Goal: Obtain resource: Download file/media

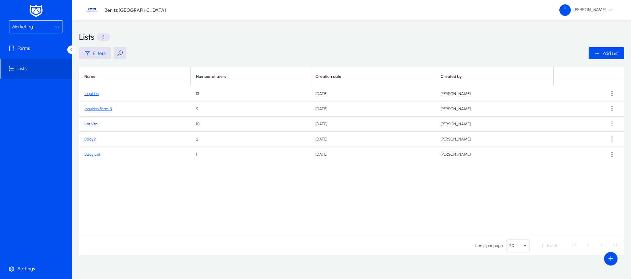
click at [53, 25] on div "Marketing" at bounding box center [33, 27] width 43 height 9
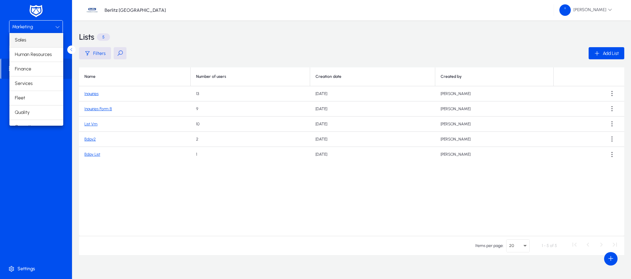
click at [27, 42] on mat-option "Sales" at bounding box center [36, 40] width 54 height 14
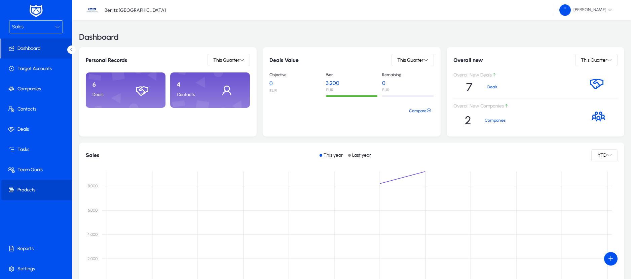
click at [36, 186] on span at bounding box center [37, 190] width 72 height 16
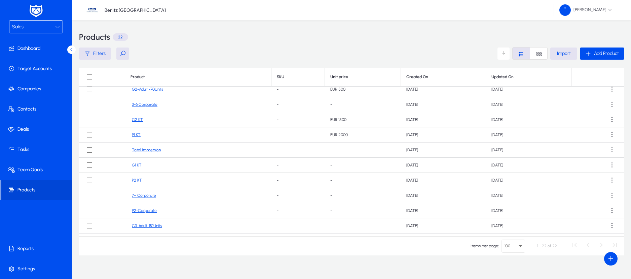
scroll to position [118, 0]
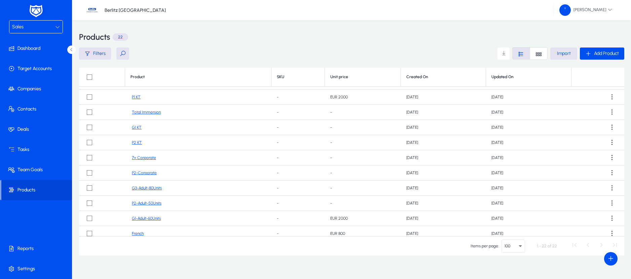
click at [54, 25] on div "Sales" at bounding box center [33, 27] width 43 height 9
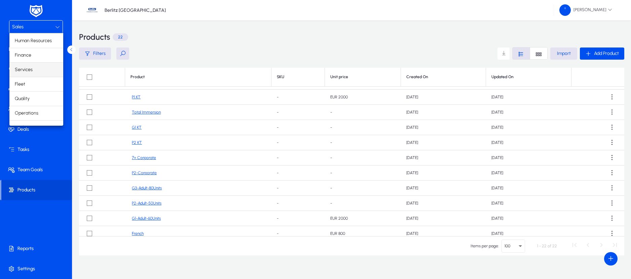
scroll to position [0, 0]
click at [46, 24] on div at bounding box center [315, 139] width 631 height 279
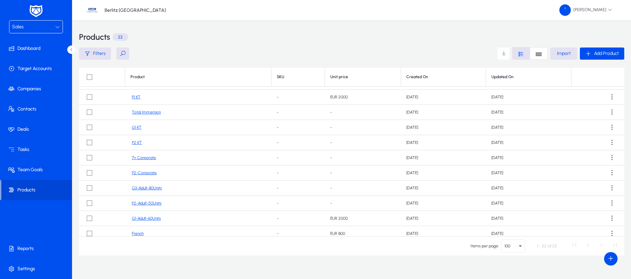
click at [45, 28] on div "Sales" at bounding box center [33, 27] width 43 height 9
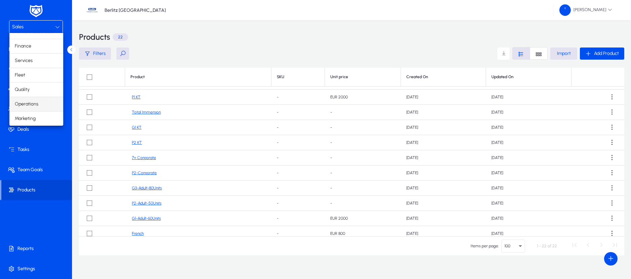
scroll to position [10, 0]
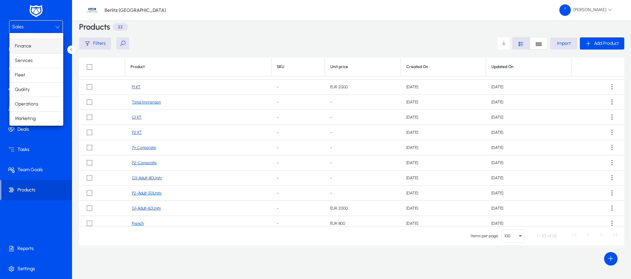
click at [31, 47] on mat-option "Finance" at bounding box center [36, 46] width 54 height 14
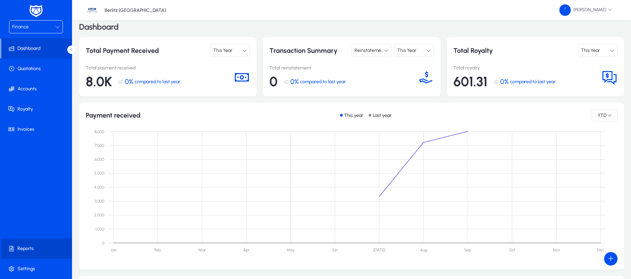
click at [25, 248] on span "Reports" at bounding box center [37, 248] width 72 height 7
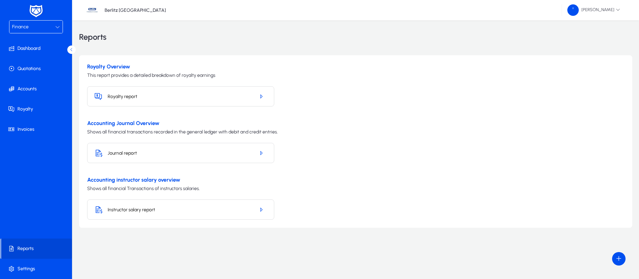
click at [170, 96] on h5 "Royalty report" at bounding box center [179, 97] width 142 height 6
click at [263, 99] on icon "button" at bounding box center [261, 96] width 6 height 6
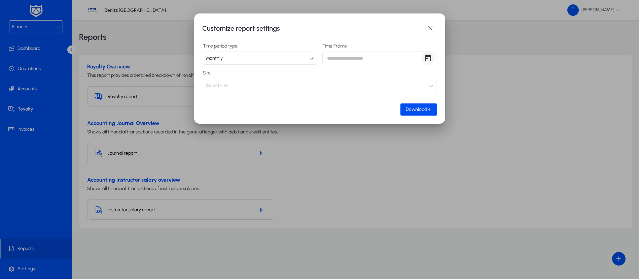
click at [427, 59] on span "Open calendar" at bounding box center [427, 57] width 13 height 13
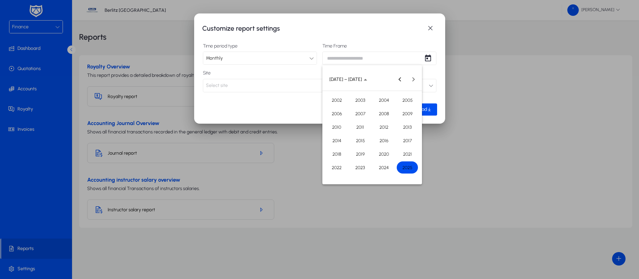
click at [406, 170] on span "2025" at bounding box center [407, 167] width 21 height 12
click at [341, 138] on span "SEP" at bounding box center [336, 140] width 21 height 12
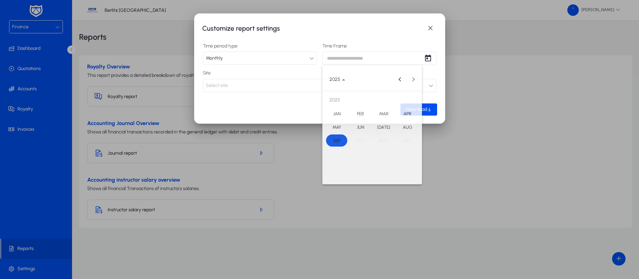
type input "**********"
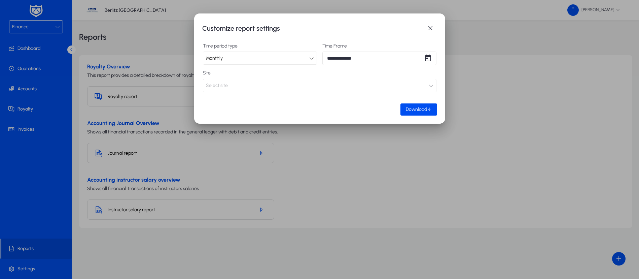
click at [375, 86] on button "Select site" at bounding box center [320, 85] width 234 height 13
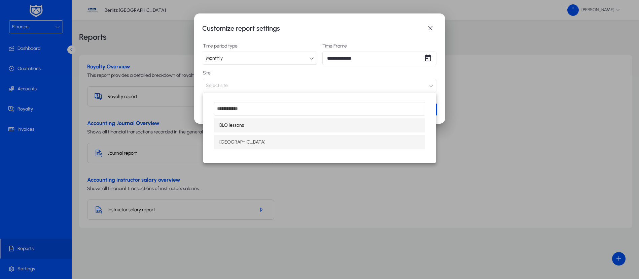
click at [254, 143] on mat-option "[GEOGRAPHIC_DATA]" at bounding box center [319, 142] width 211 height 14
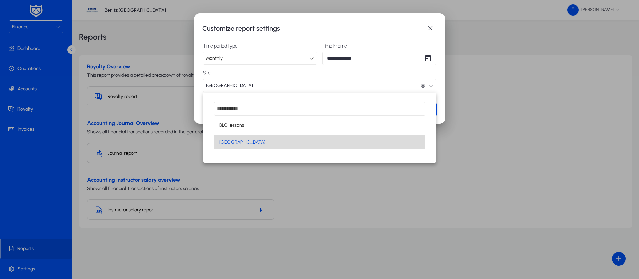
scroll to position [0, 0]
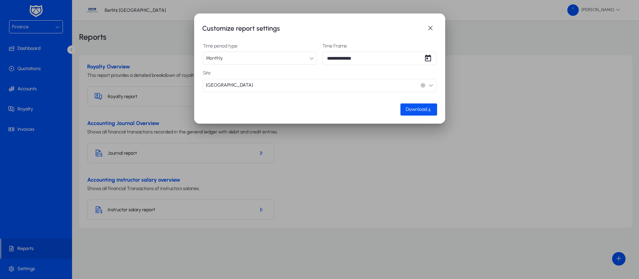
click at [420, 111] on span "Download" at bounding box center [416, 109] width 21 height 6
click at [436, 30] on span "button" at bounding box center [430, 28] width 13 height 13
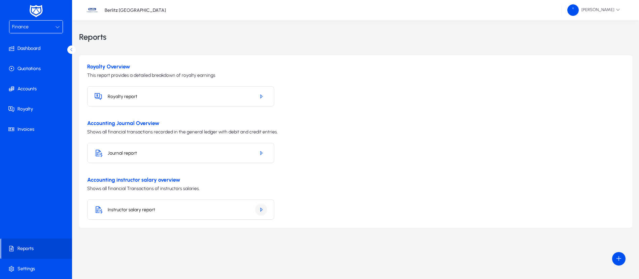
click at [264, 210] on span "button" at bounding box center [261, 209] width 12 height 16
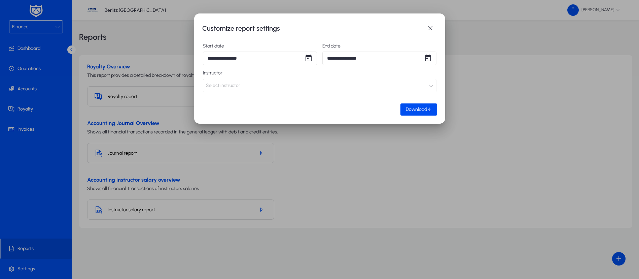
click at [396, 85] on button "Select instructor" at bounding box center [320, 85] width 234 height 13
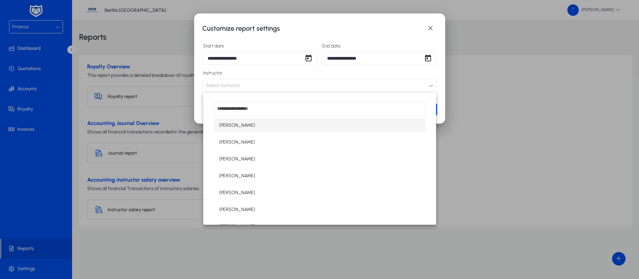
click at [277, 127] on mat-option "[PERSON_NAME]" at bounding box center [319, 125] width 211 height 14
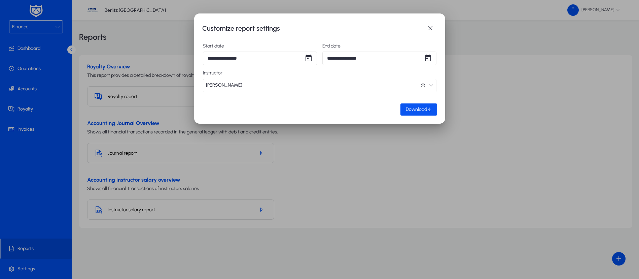
click at [423, 108] on span "Download" at bounding box center [416, 109] width 21 height 6
